Goal: Find specific page/section: Find specific page/section

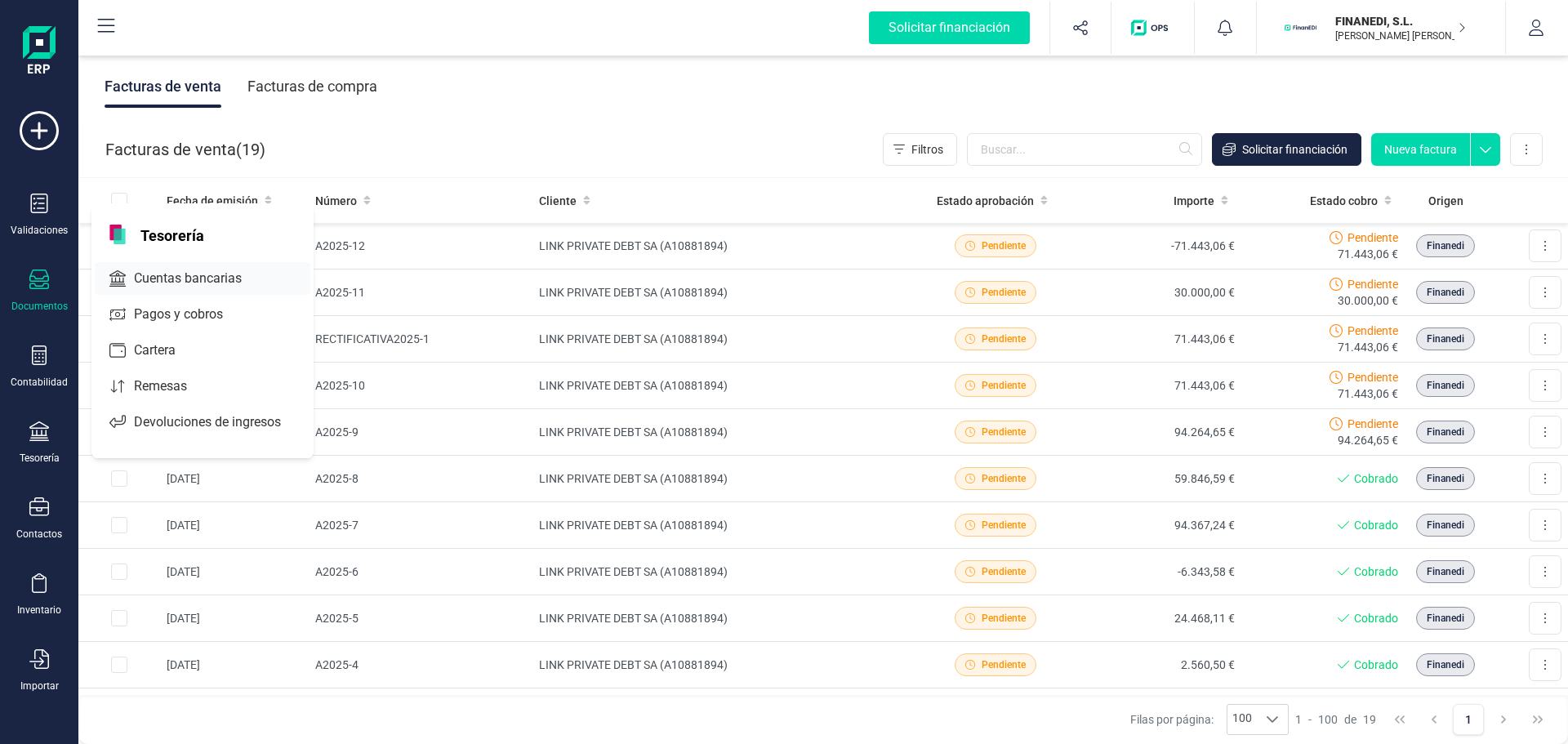
click at [153, 282] on span "Cuentas bancarias" at bounding box center [198, 279] width 144 height 20
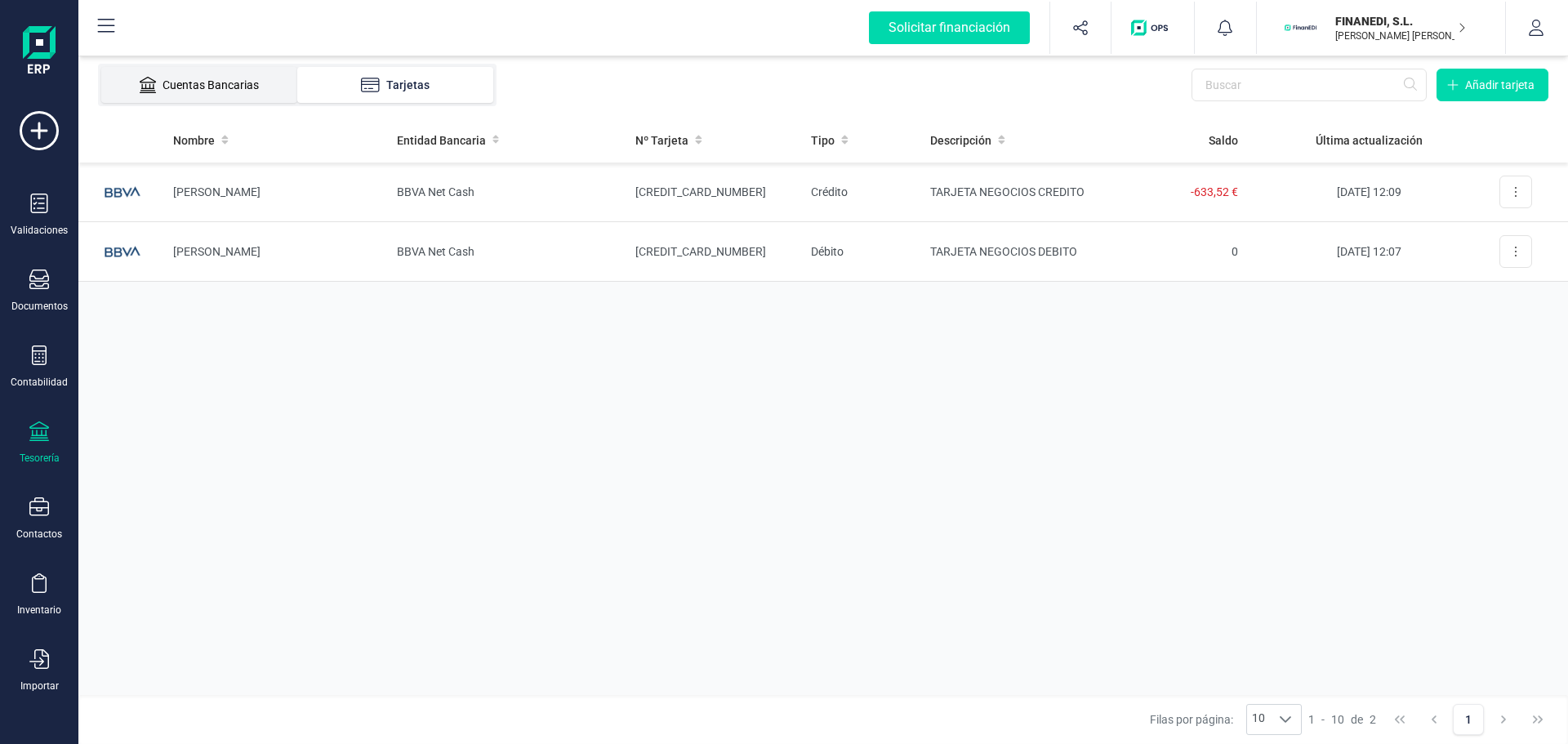
click at [226, 97] on li "Cuentas Bancarias" at bounding box center [199, 85] width 196 height 36
